Goal: Task Accomplishment & Management: Use online tool/utility

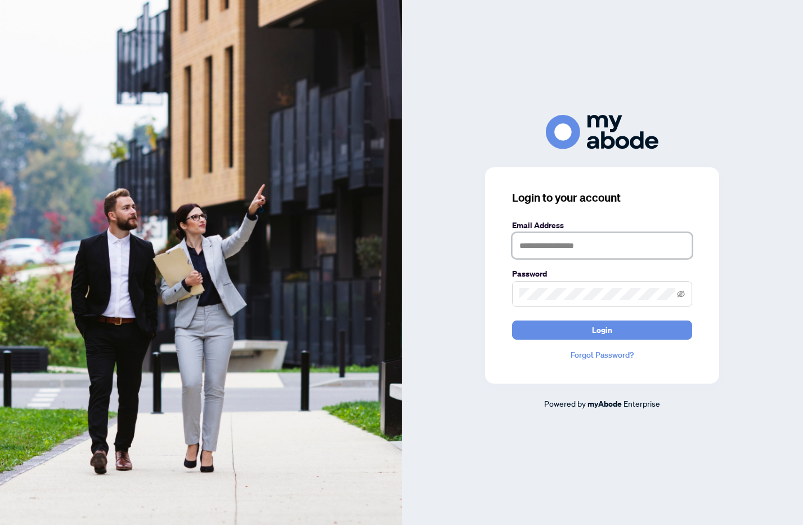
click at [553, 245] on input "text" at bounding box center [602, 246] width 180 height 26
type input "**********"
click at [512, 320] on button "Login" at bounding box center [602, 329] width 180 height 19
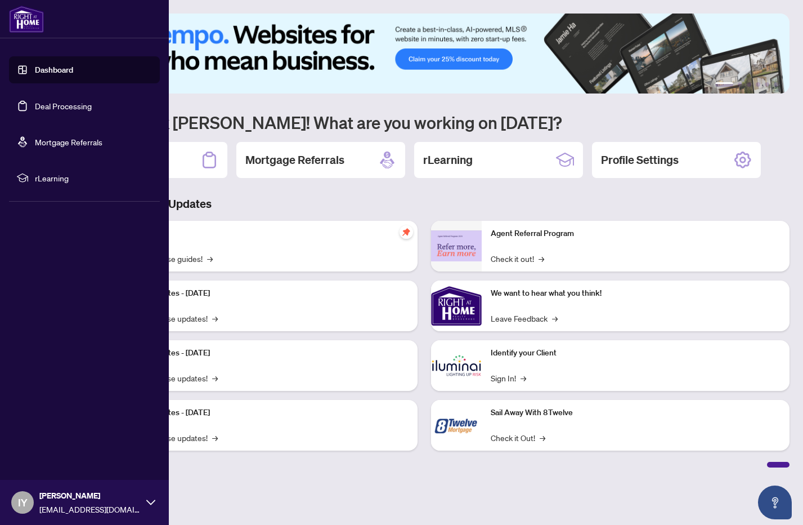
click at [57, 105] on link "Deal Processing" at bounding box center [63, 106] width 57 height 10
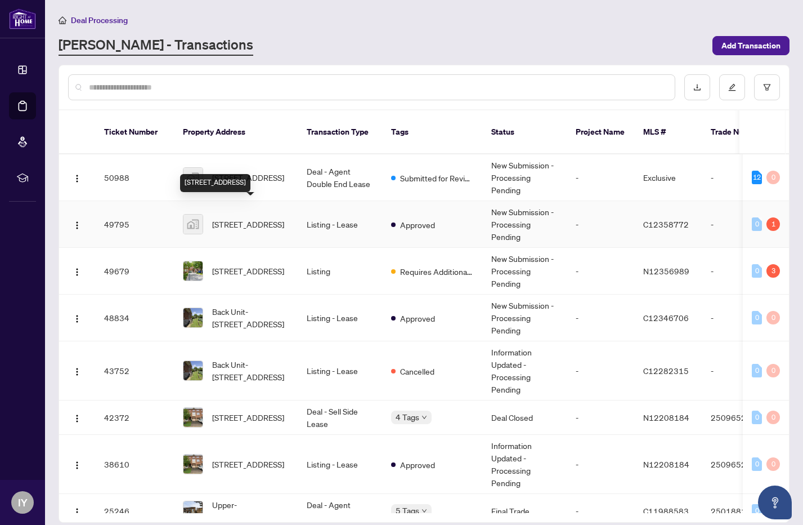
click at [259, 220] on span "[STREET_ADDRESS]" at bounding box center [248, 224] width 72 height 12
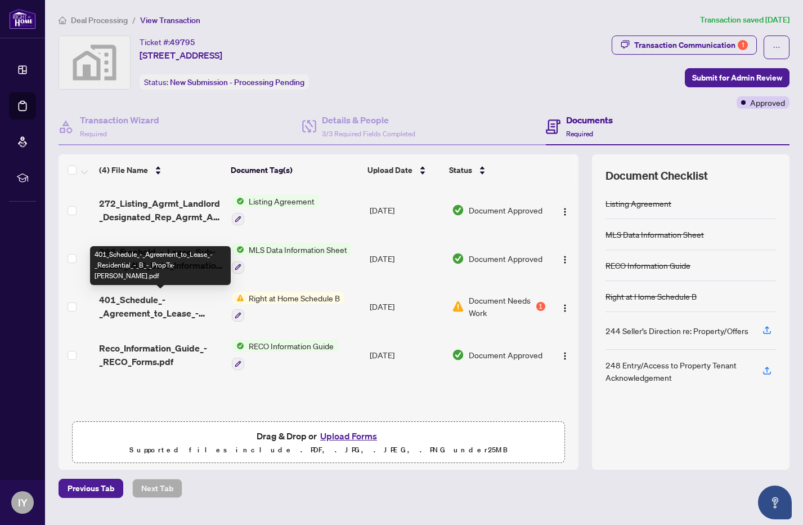
click at [150, 308] on span "401_Schedule_-_Agreement_to_Lease_-_Residential_-_B_-_PropTx-[PERSON_NAME].pdf" at bounding box center [161, 306] width 124 height 27
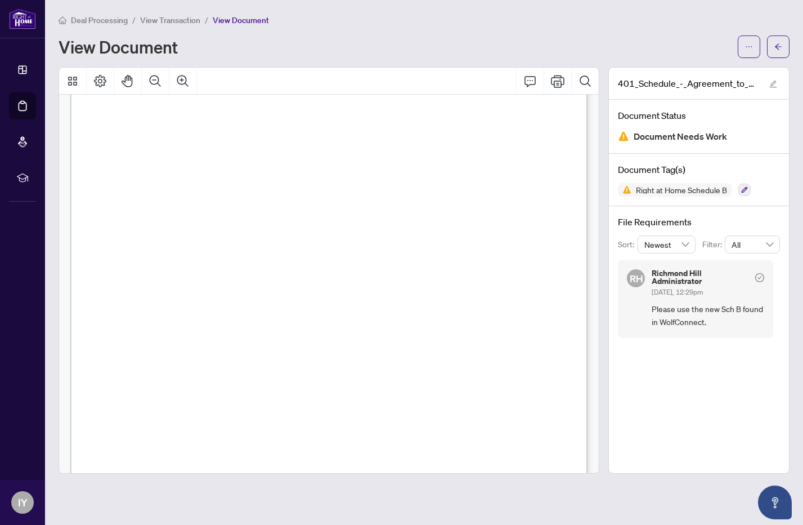
scroll to position [95, 0]
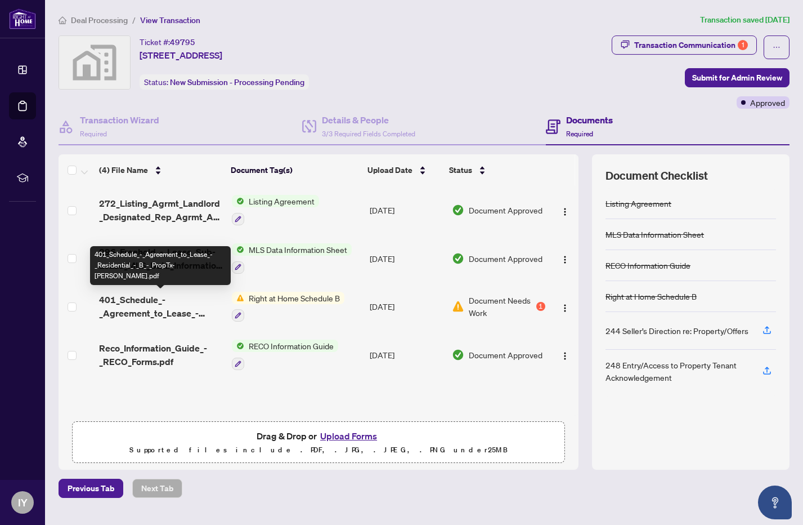
click at [125, 306] on span "401_Schedule_-_Agreement_to_Lease_-_Residential_-_B_-_PropTx-[PERSON_NAME].pdf" at bounding box center [161, 306] width 124 height 27
